Goal: Task Accomplishment & Management: Manage account settings

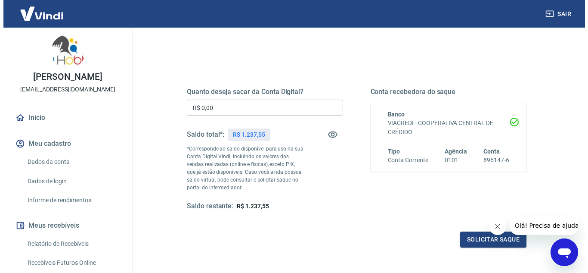
scroll to position [86, 0]
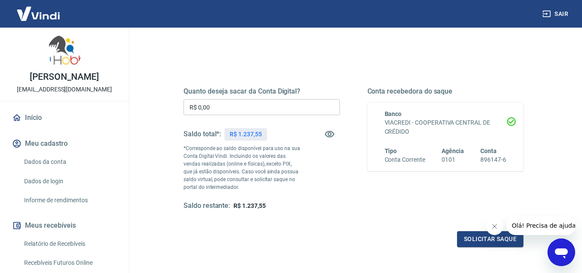
click at [287, 110] on input "R$ 0,00" at bounding box center [261, 107] width 156 height 16
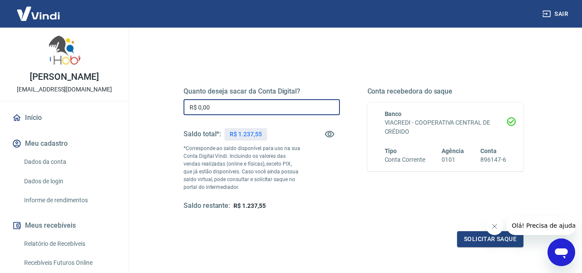
click at [287, 110] on input "R$ 0,00" at bounding box center [261, 107] width 156 height 16
type input "R$ 1.237,55"
click at [476, 242] on button "Solicitar saque" at bounding box center [490, 239] width 66 height 16
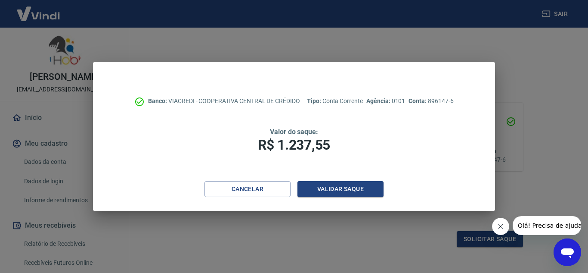
click at [352, 178] on div "Banco: VIACREDI - COOPERATIVA CENTRAL DE CRÉDIDO Tipo: Conta Corrente Agência: …" at bounding box center [294, 121] width 402 height 119
click at [348, 190] on button "Validar saque" at bounding box center [341, 189] width 86 height 16
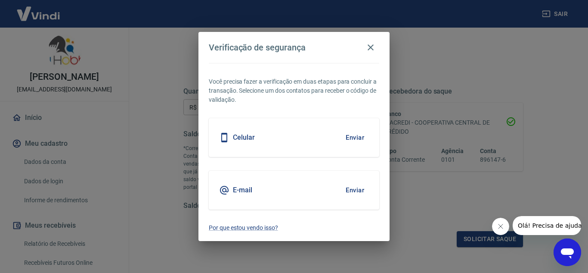
click at [317, 147] on div "Celular Enviar" at bounding box center [294, 137] width 171 height 39
click at [347, 139] on button "Enviar" at bounding box center [355, 137] width 28 height 18
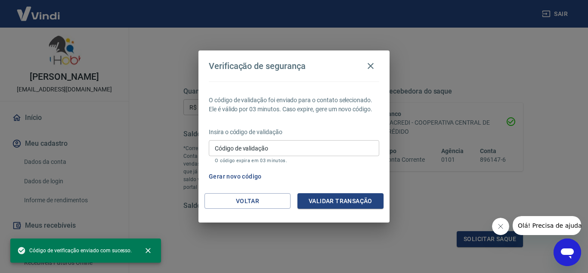
click at [327, 149] on input "Código de validação" at bounding box center [294, 148] width 171 height 16
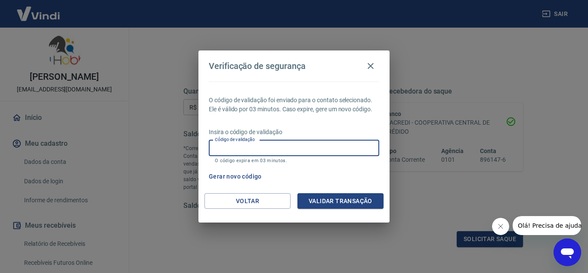
click at [226, 177] on button "Gerar novo código" at bounding box center [235, 176] width 60 height 16
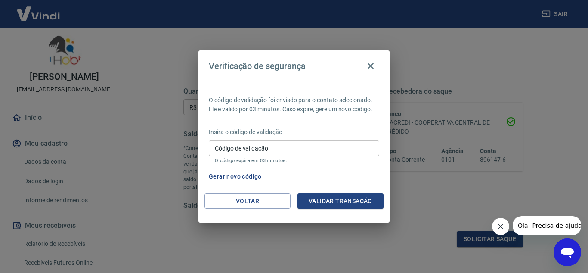
click at [226, 175] on button "Gerar novo código" at bounding box center [235, 176] width 60 height 16
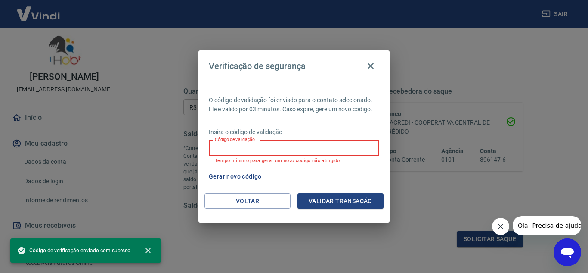
click at [247, 140] on div "Código de validação Código de validação Tempo mínimo para gerar um novo código …" at bounding box center [294, 151] width 171 height 23
